Goal: Information Seeking & Learning: Learn about a topic

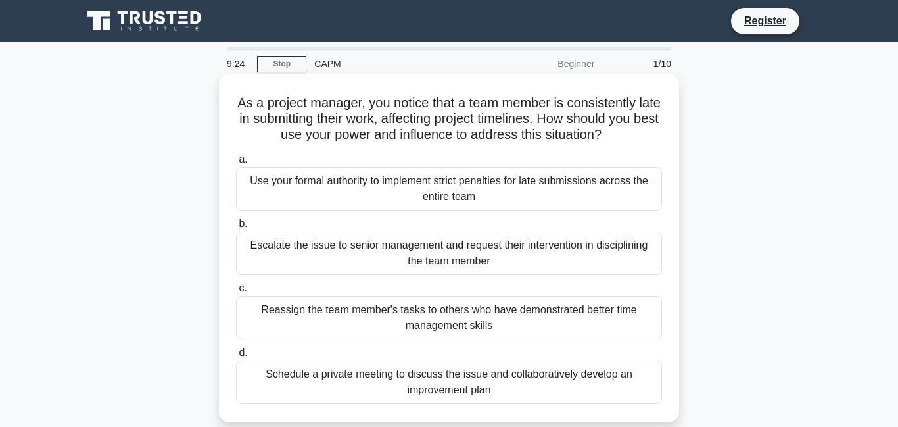
click at [554, 381] on div "Schedule a private meeting to discuss the issue and collaboratively develop an …" at bounding box center [449, 381] width 426 height 43
click at [236, 357] on input "d. Schedule a private meeting to discuss the issue and collaboratively develop …" at bounding box center [236, 352] width 0 height 9
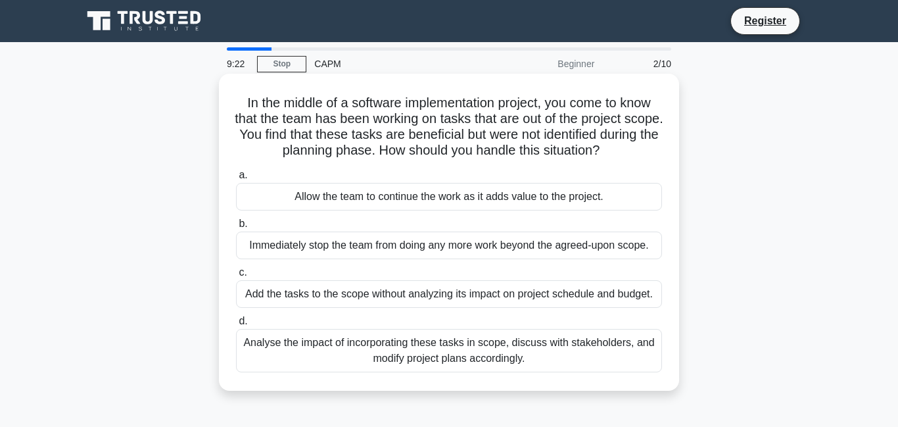
click at [505, 361] on div "Analyse the impact of incorporating these tasks in scope, discuss with stakehol…" at bounding box center [449, 350] width 426 height 43
click at [236, 325] on input "d. Analyse the impact of incorporating these tasks in scope, discuss with stake…" at bounding box center [236, 321] width 0 height 9
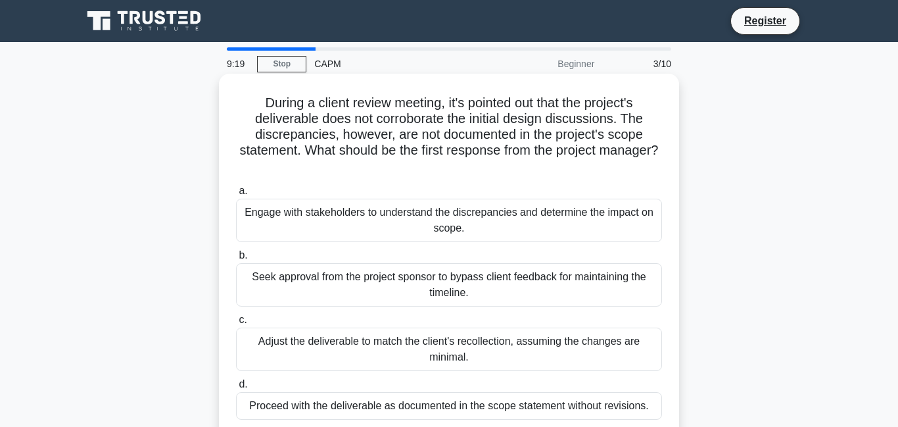
drag, startPoint x: 505, startPoint y: 361, endPoint x: 554, endPoint y: 297, distance: 80.6
click at [554, 297] on div "a. Engage with stakeholders to understand the discrepancies and determine the i…" at bounding box center [449, 301] width 442 height 242
click at [489, 404] on div "Proceed with the deliverable as documented in the scope statement without revis…" at bounding box center [449, 406] width 426 height 28
click at [236, 388] on input "d. Proceed with the deliverable as documented in the scope statement without re…" at bounding box center [236, 384] width 0 height 9
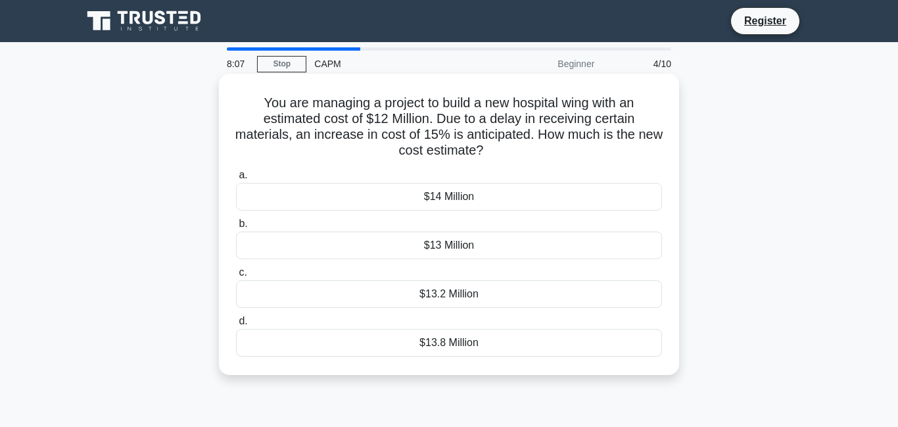
click at [483, 250] on div "$13 Million" at bounding box center [449, 245] width 426 height 28
click at [236, 228] on input "b. $13 Million" at bounding box center [236, 224] width 0 height 9
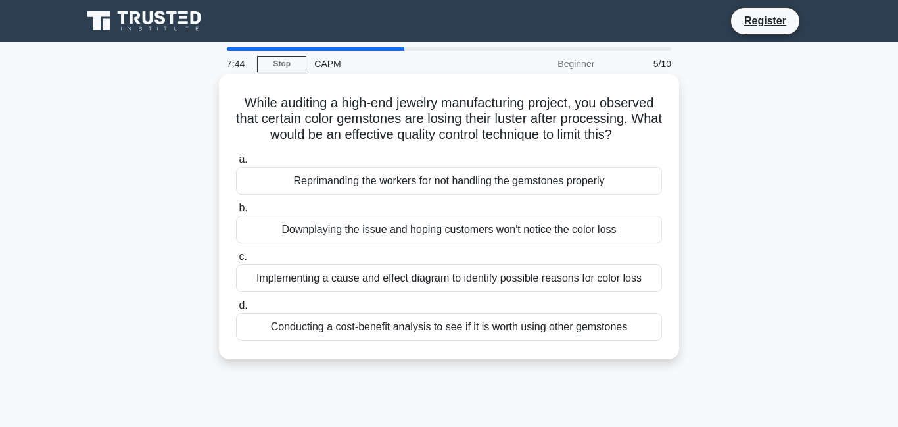
click at [505, 289] on div "Implementing a cause and effect diagram to identify possible reasons for color …" at bounding box center [449, 278] width 426 height 28
click at [236, 261] on input "c. Implementing a cause and effect diagram to identify possible reasons for col…" at bounding box center [236, 256] width 0 height 9
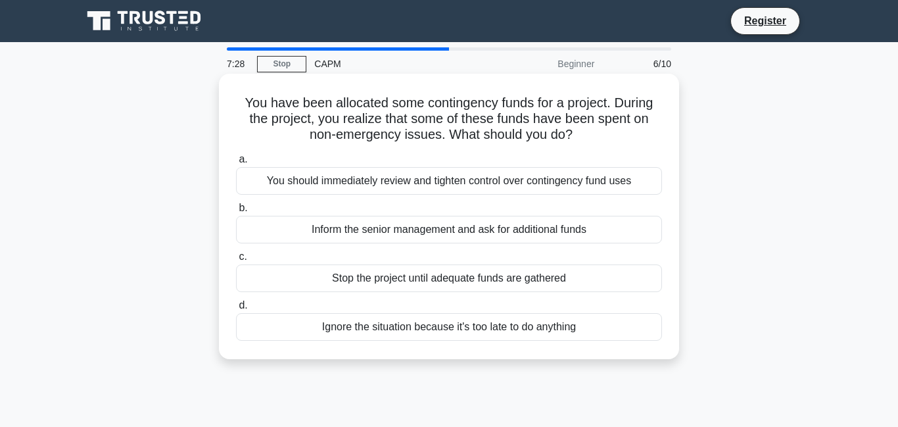
click at [492, 178] on div "You should immediately review and tighten control over contingency fund uses" at bounding box center [449, 181] width 426 height 28
click at [236, 164] on input "a. You should immediately review and tighten control over contingency fund uses" at bounding box center [236, 159] width 0 height 9
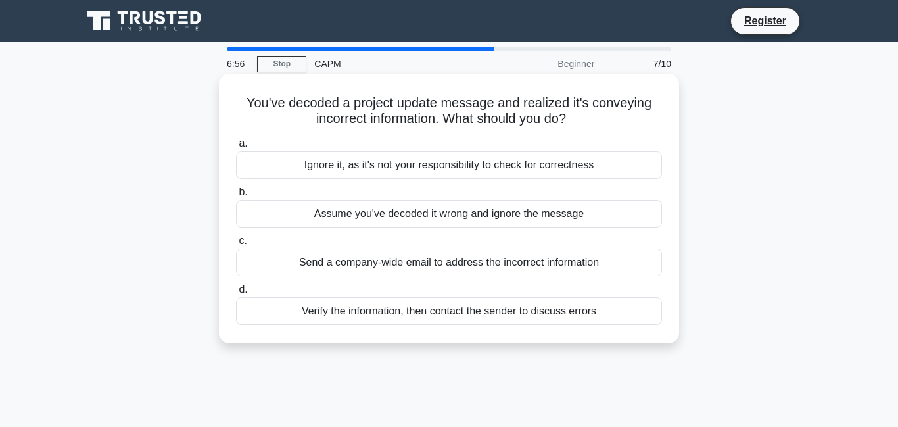
click at [490, 312] on div "Verify the information, then contact the sender to discuss errors" at bounding box center [449, 311] width 426 height 28
click at [236, 294] on input "d. Verify the information, then contact the sender to discuss errors" at bounding box center [236, 289] width 0 height 9
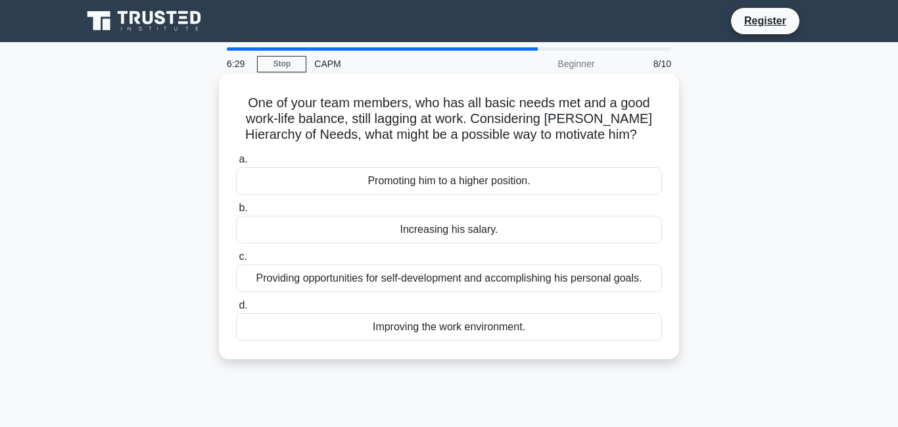
click at [452, 237] on div "Increasing his salary." at bounding box center [449, 230] width 426 height 28
click at [236, 212] on input "b. Increasing his salary." at bounding box center [236, 208] width 0 height 9
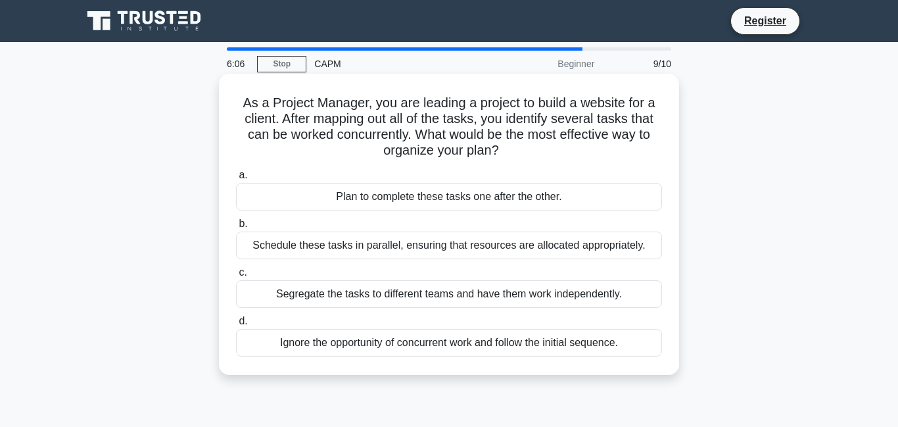
click at [506, 349] on div "Ignore the opportunity of concurrent work and follow the initial sequence." at bounding box center [449, 343] width 426 height 28
click at [236, 325] on input "d. Ignore the opportunity of concurrent work and follow the initial sequence." at bounding box center [236, 321] width 0 height 9
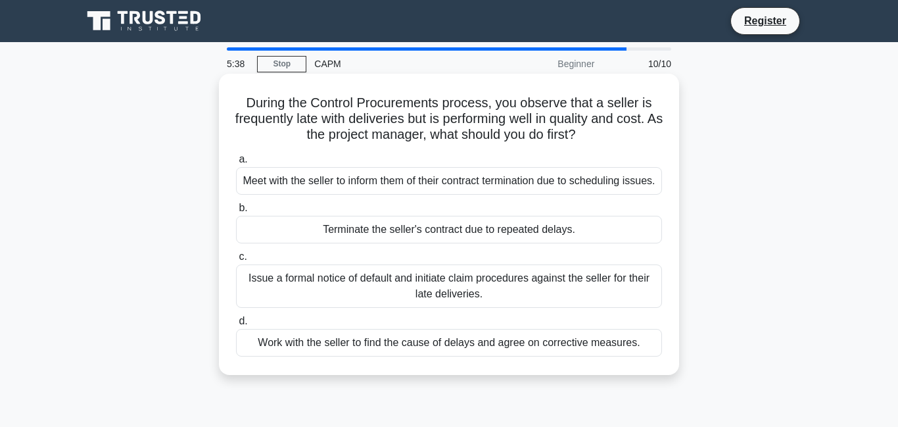
click at [460, 356] on div "Work with the seller to find the cause of delays and agree on corrective measur…" at bounding box center [449, 343] width 426 height 28
click at [236, 325] on input "d. Work with the seller to find the cause of delays and agree on corrective mea…" at bounding box center [236, 321] width 0 height 9
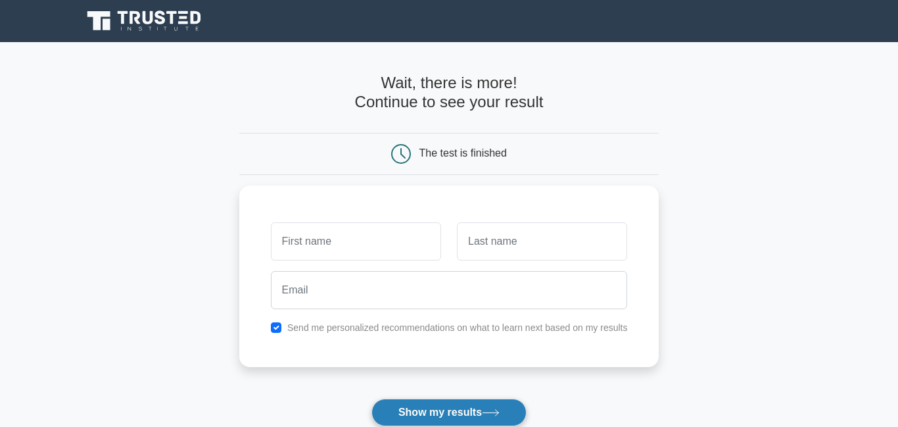
click at [474, 409] on button "Show my results" at bounding box center [448, 412] width 155 height 28
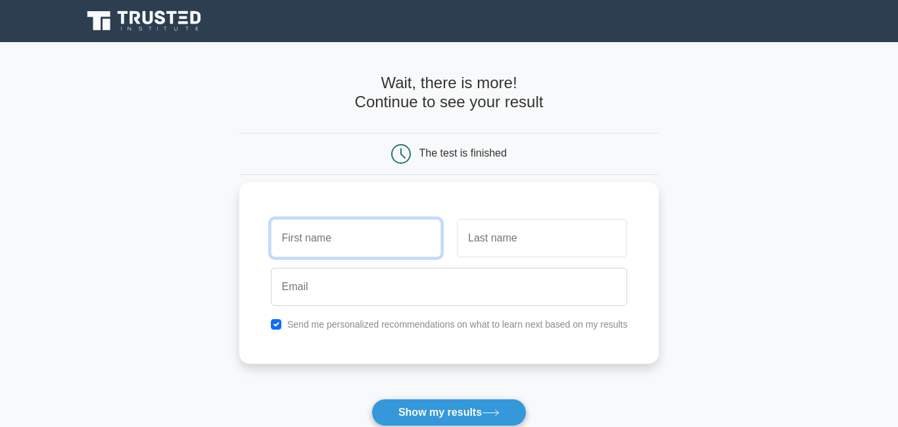
click at [421, 247] on input "text" at bounding box center [356, 238] width 170 height 38
type input "isaac"
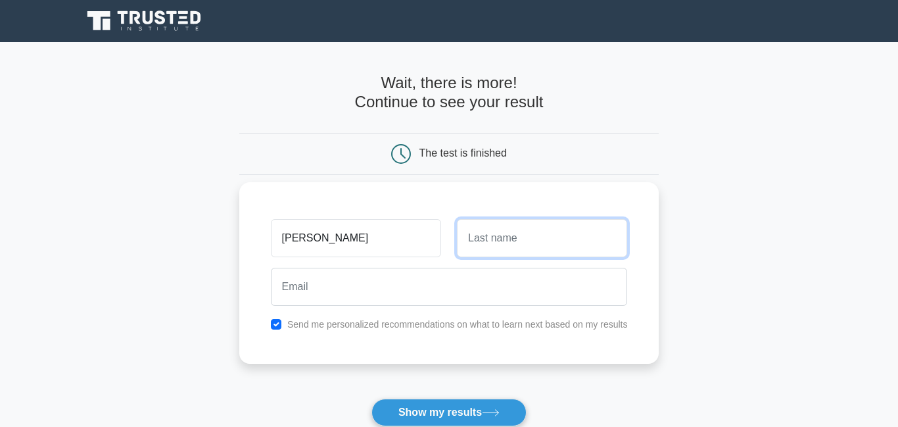
click at [486, 239] on input "text" at bounding box center [542, 238] width 170 height 38
type input "juma"
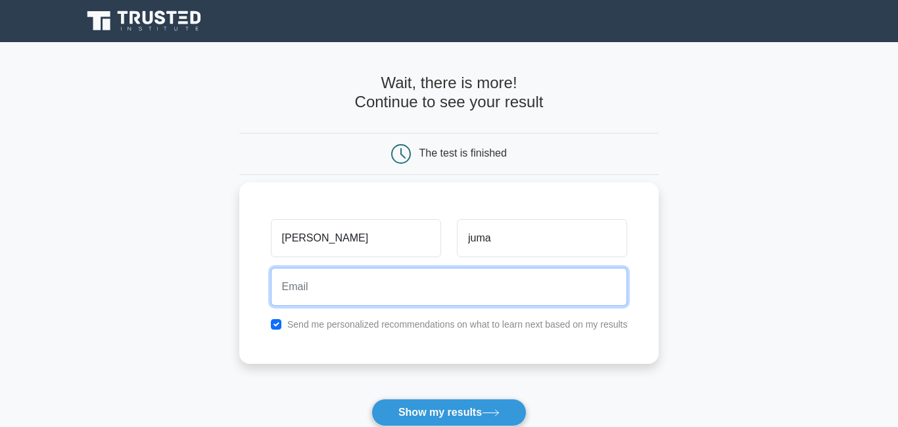
click at [447, 281] on input "email" at bounding box center [449, 287] width 357 height 38
type input "jumaisaac298@gmail.com"
click at [371, 398] on button "Show my results" at bounding box center [448, 412] width 155 height 28
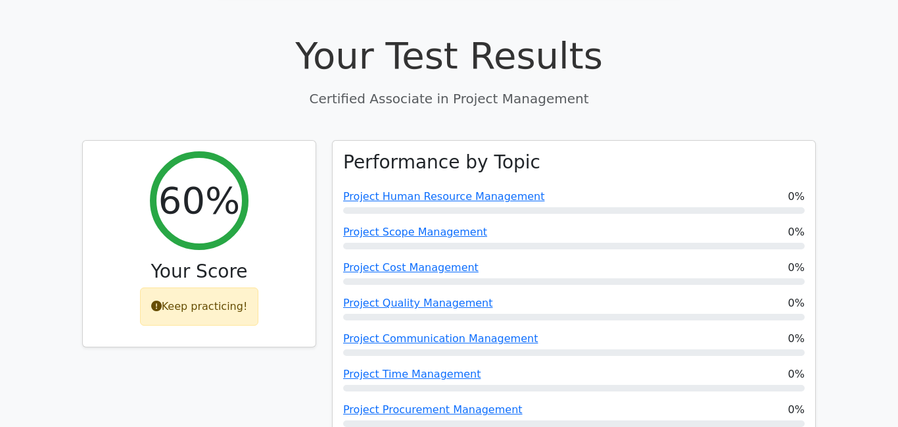
scroll to position [417, 0]
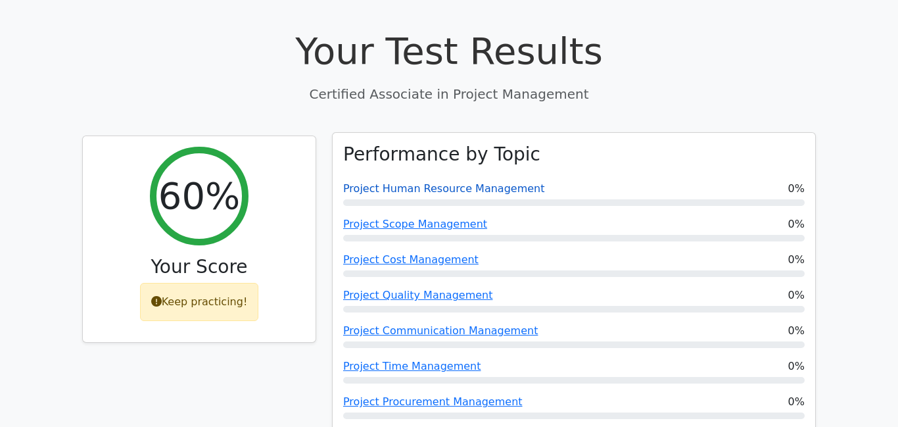
click at [500, 182] on link "Project Human Resource Management" at bounding box center [443, 188] width 201 height 12
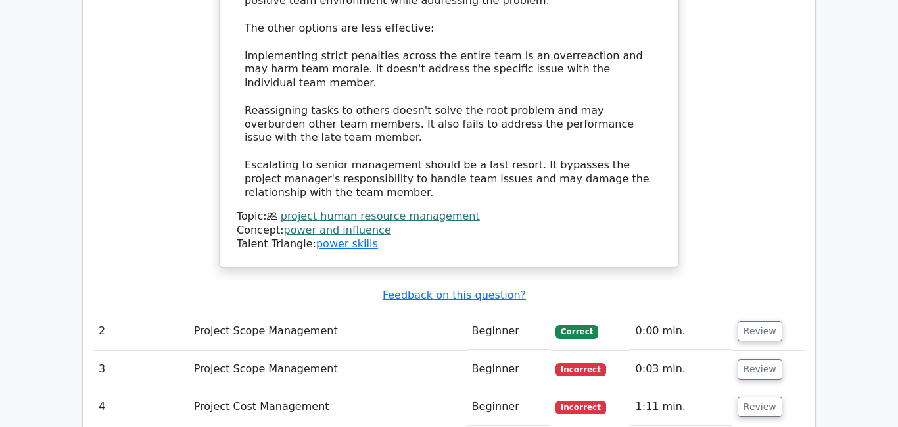
scroll to position [1725, 0]
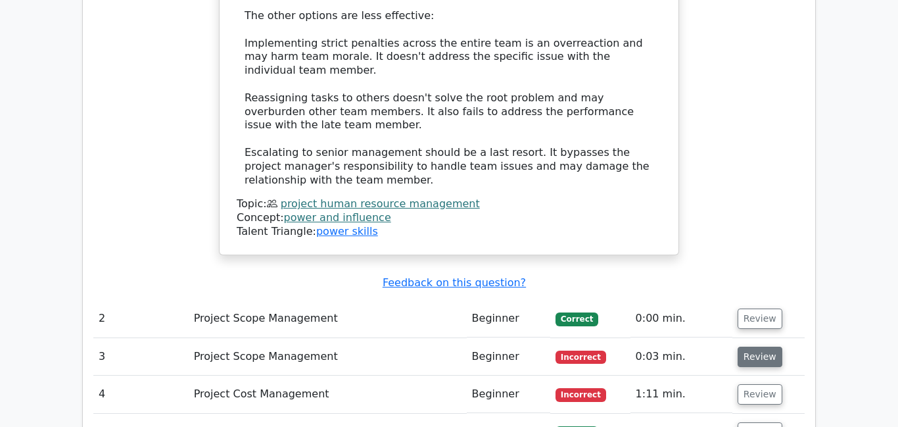
click at [755, 346] on button "Review" at bounding box center [760, 356] width 45 height 20
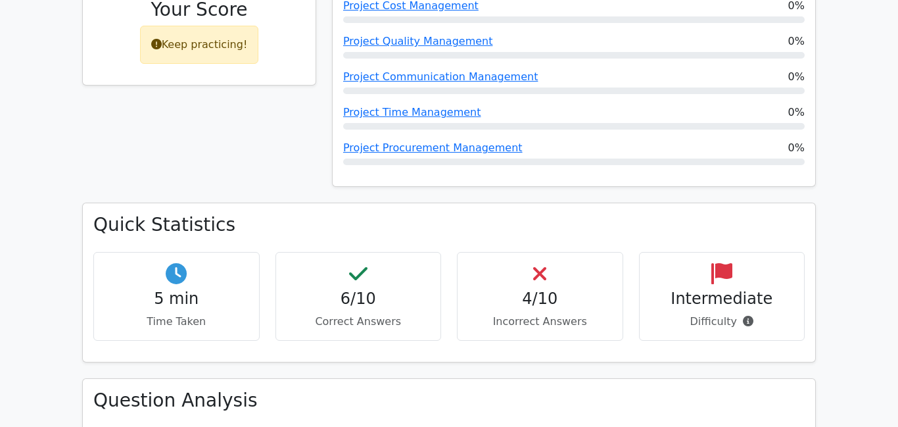
scroll to position [732, 0]
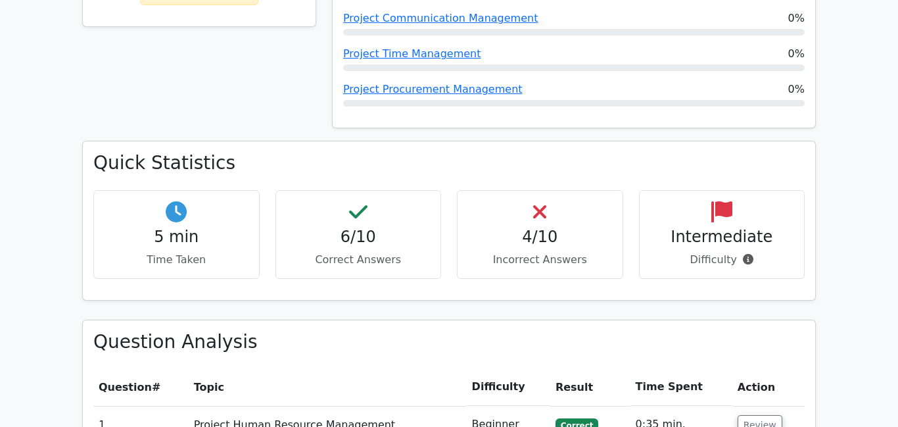
click at [533, 201] on icon at bounding box center [539, 211] width 13 height 21
click at [534, 201] on icon at bounding box center [539, 211] width 13 height 21
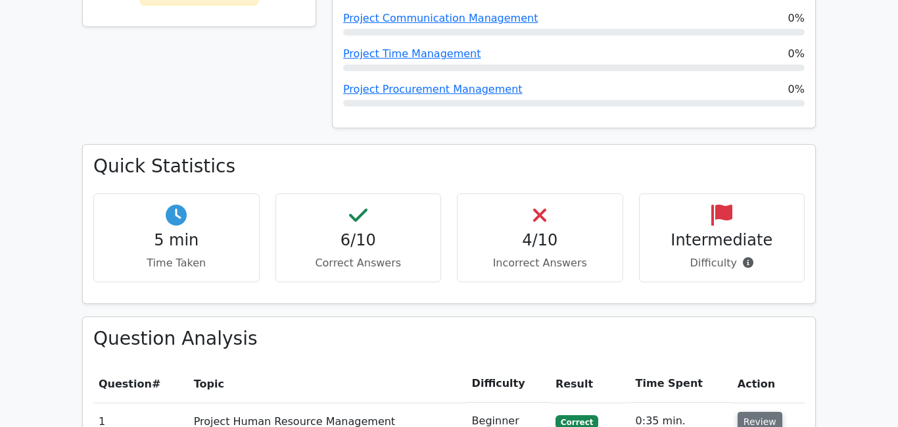
click at [762, 411] on button "Review" at bounding box center [760, 421] width 45 height 20
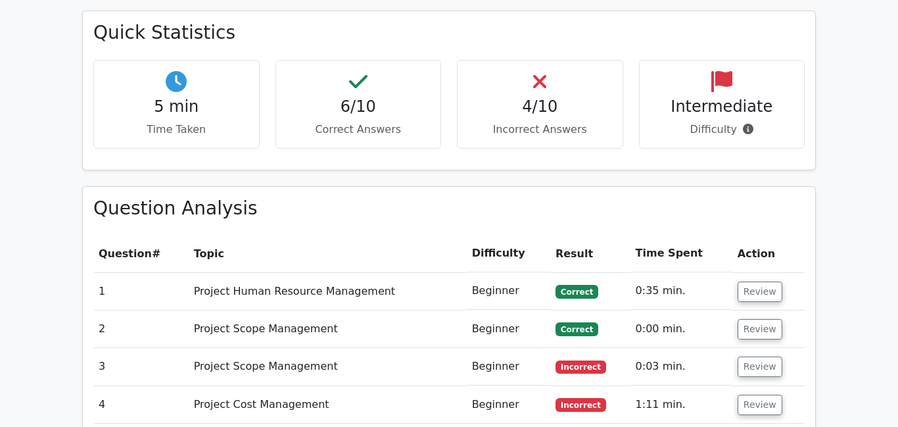
scroll to position [869, 0]
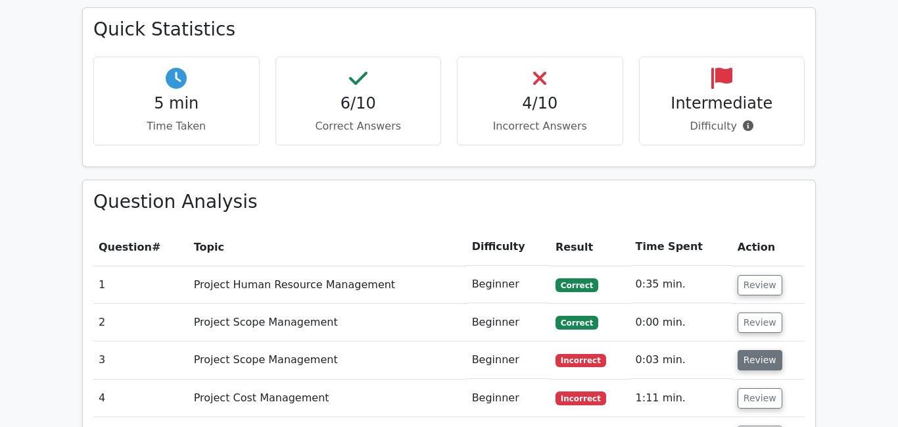
click at [749, 350] on button "Review" at bounding box center [760, 360] width 45 height 20
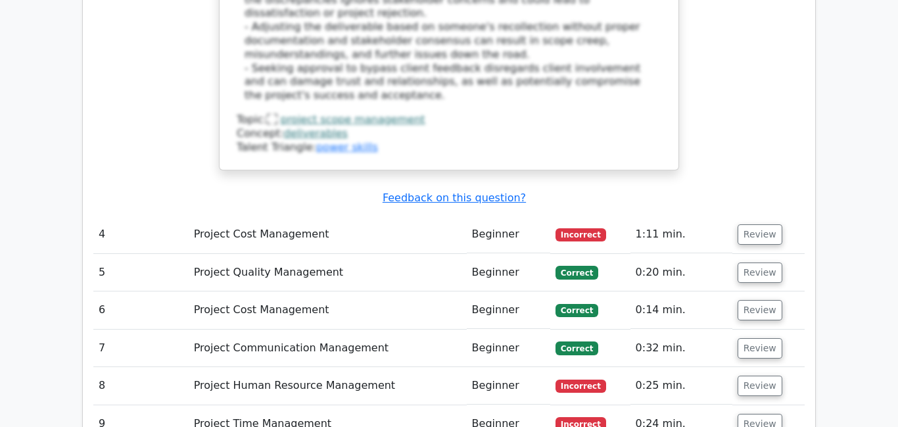
scroll to position [1804, 0]
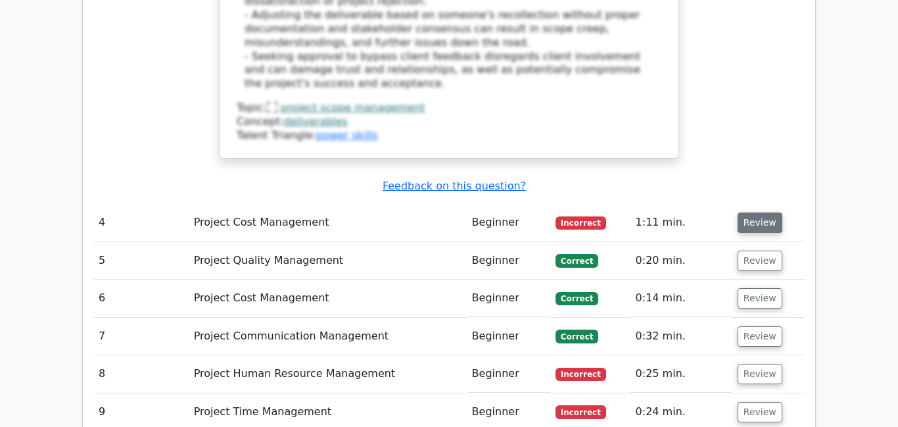
click at [768, 212] on button "Review" at bounding box center [760, 222] width 45 height 20
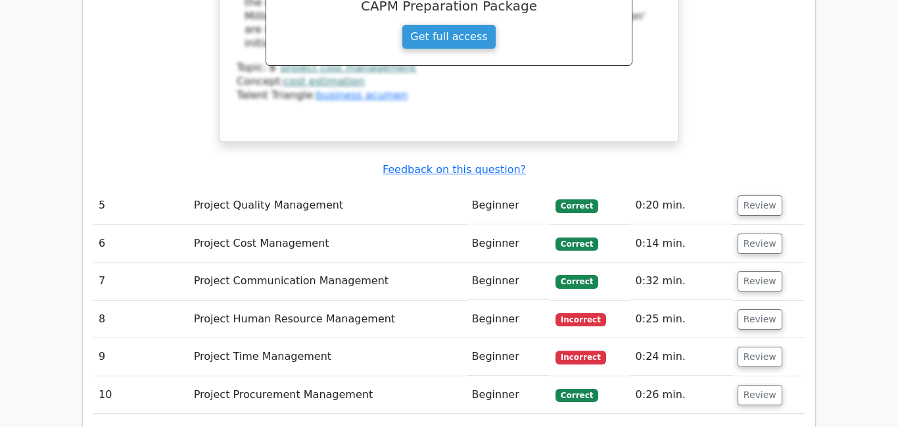
scroll to position [2429, 0]
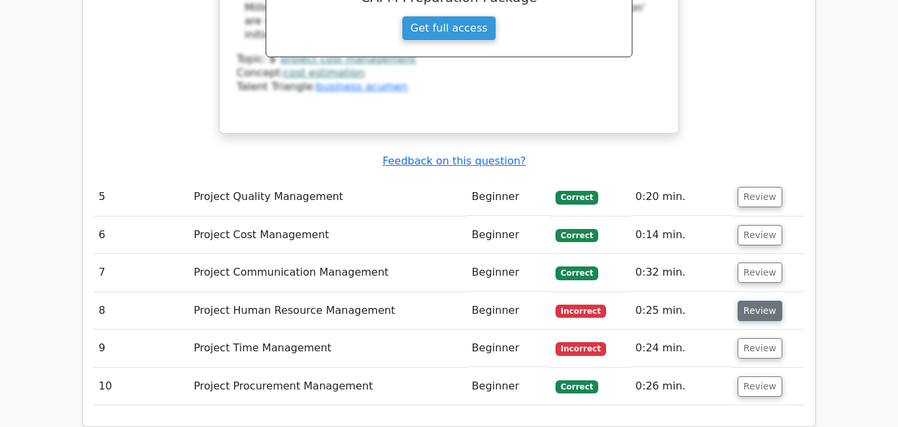
click at [749, 300] on button "Review" at bounding box center [760, 310] width 45 height 20
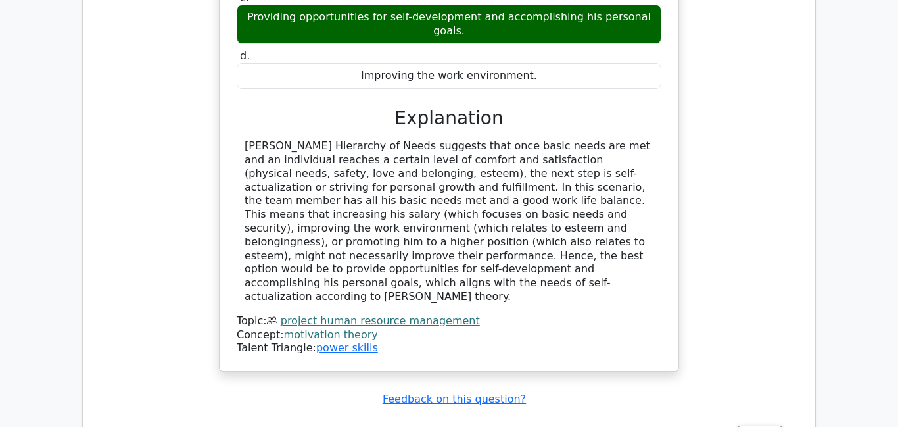
scroll to position [2970, 0]
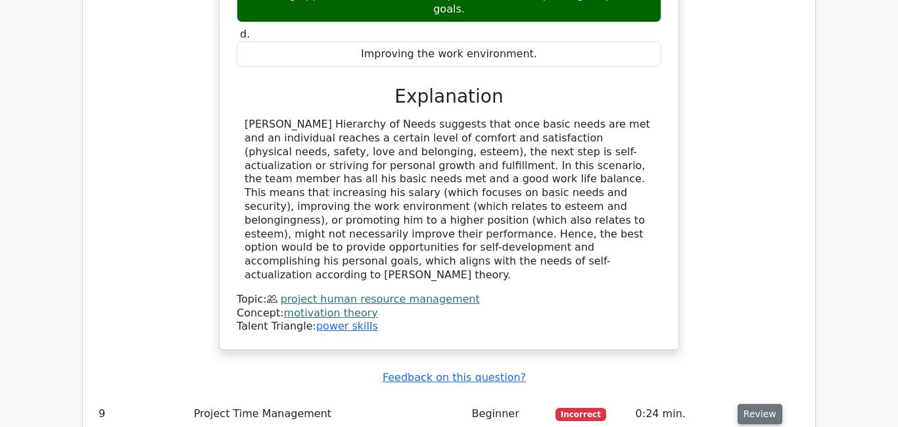
click at [748, 404] on button "Review" at bounding box center [760, 414] width 45 height 20
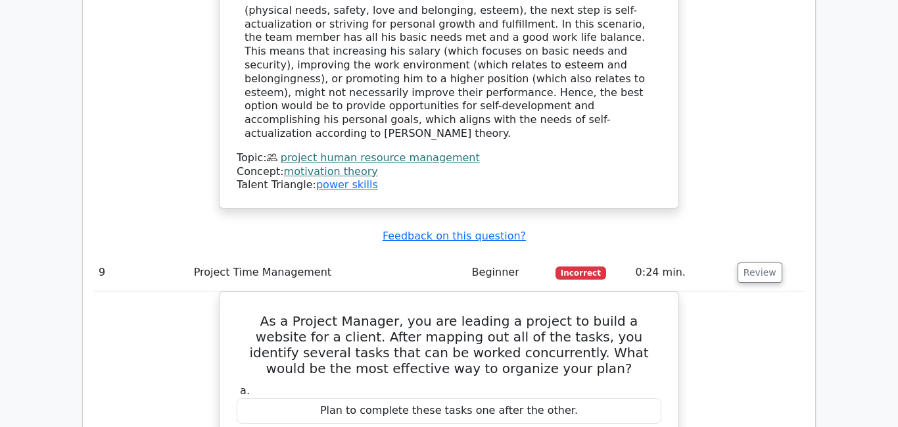
scroll to position [3129, 0]
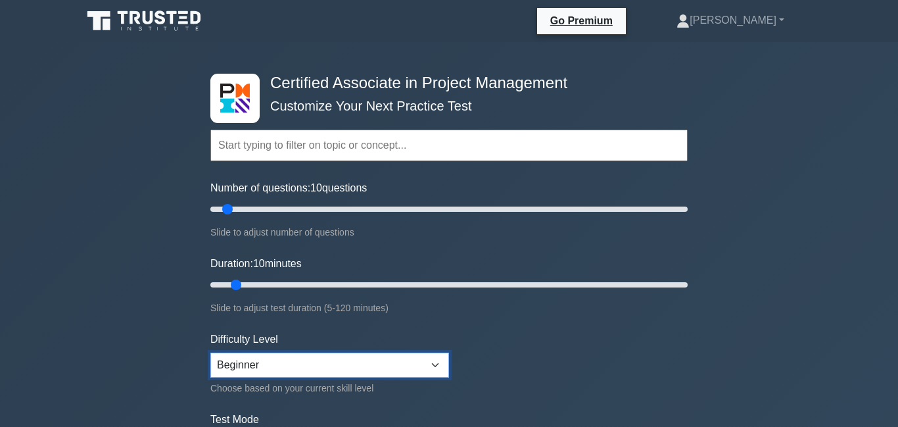
click at [432, 364] on select "Beginner Intermediate Expert" at bounding box center [329, 364] width 239 height 25
click at [431, 365] on select "Beginner Intermediate Expert" at bounding box center [329, 364] width 239 height 25
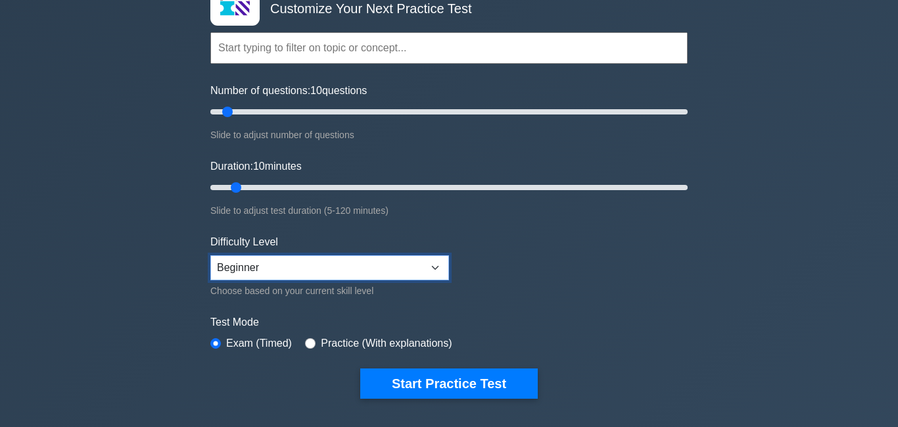
scroll to position [90, 0]
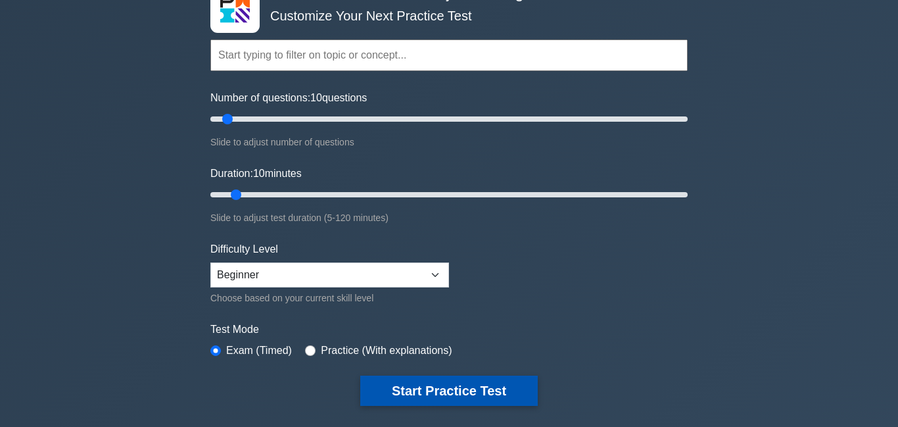
click at [406, 390] on button "Start Practice Test" at bounding box center [448, 390] width 177 height 30
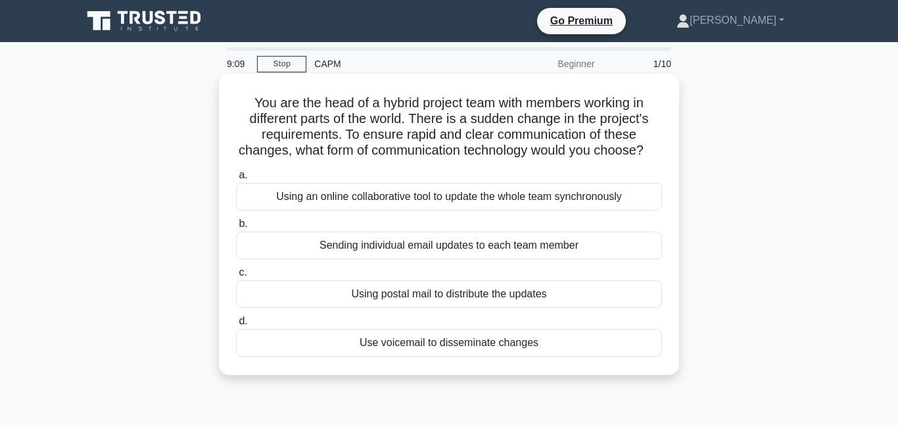
click at [440, 200] on div "Using an online collaborative tool to update the whole team synchronously" at bounding box center [449, 197] width 426 height 28
click at [236, 179] on input "a. Using an online collaborative tool to update the whole team synchronously" at bounding box center [236, 175] width 0 height 9
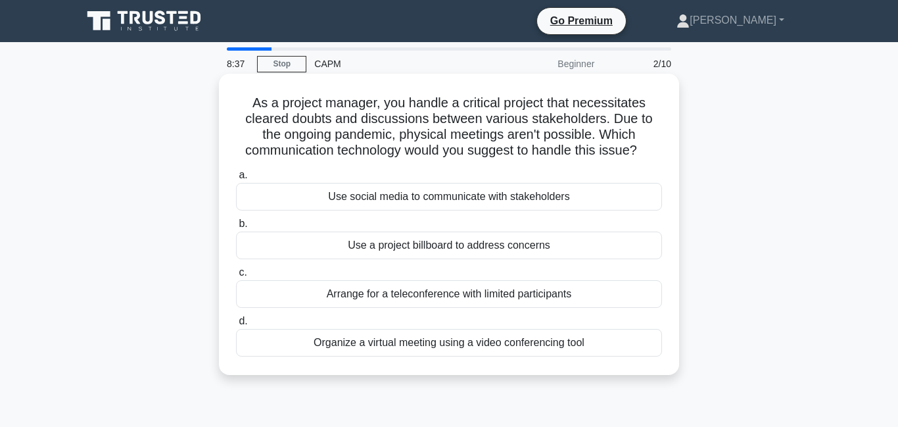
click at [511, 346] on div "Organize a virtual meeting using a video conferencing tool" at bounding box center [449, 343] width 426 height 28
click at [236, 325] on input "d. Organize a virtual meeting using a video conferencing tool" at bounding box center [236, 321] width 0 height 9
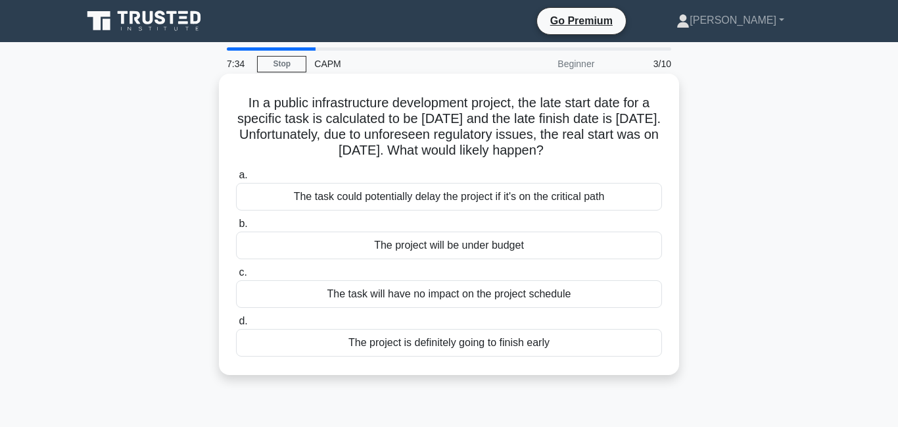
click at [513, 193] on div "The task could potentially delay the project if it's on the critical path" at bounding box center [449, 197] width 426 height 28
click at [236, 179] on input "a. The task could potentially delay the project if it's on the critical path" at bounding box center [236, 175] width 0 height 9
